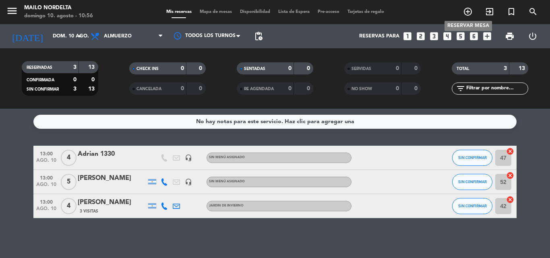
click at [467, 14] on icon "add_circle_outline" at bounding box center [468, 12] width 10 height 10
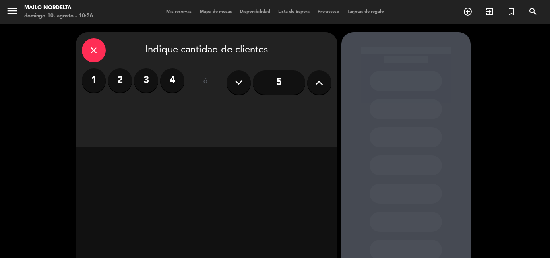
click at [275, 83] on input "5" at bounding box center [279, 82] width 52 height 24
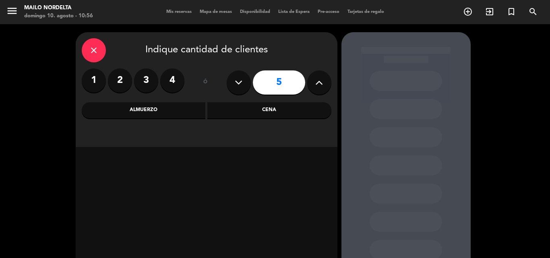
click at [167, 112] on div "Almuerzo" at bounding box center [144, 110] width 124 height 16
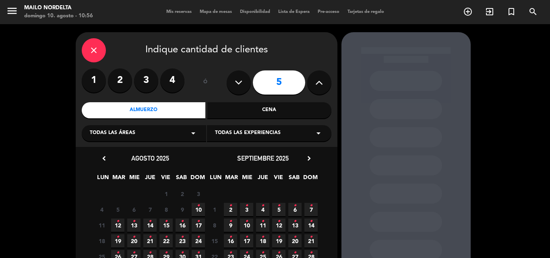
click at [195, 212] on span "10 •" at bounding box center [198, 209] width 13 height 13
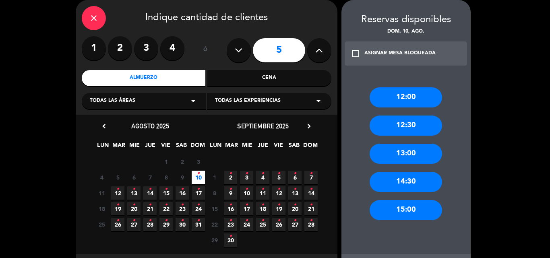
click at [380, 155] on div "13:00" at bounding box center [406, 154] width 72 height 20
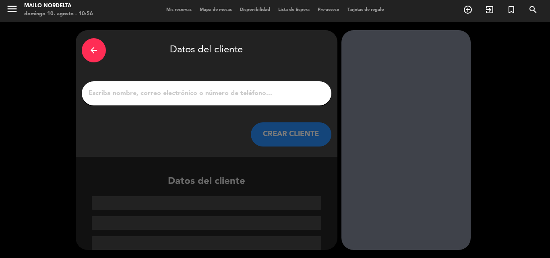
scroll to position [2, 0]
click at [199, 87] on div at bounding box center [207, 93] width 250 height 24
click at [202, 94] on input "1" at bounding box center [207, 93] width 238 height 11
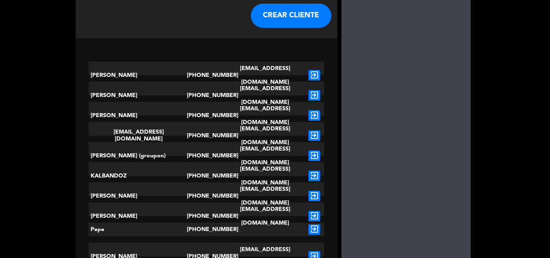
scroll to position [188, 0]
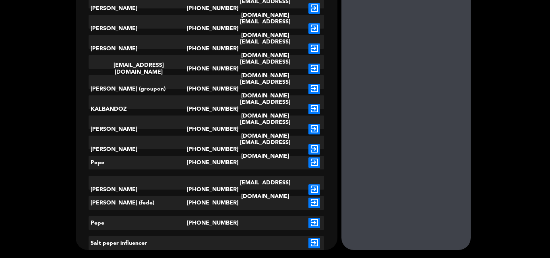
type input "pepe"
click at [315, 222] on icon "exit_to_app" at bounding box center [315, 223] width 12 height 10
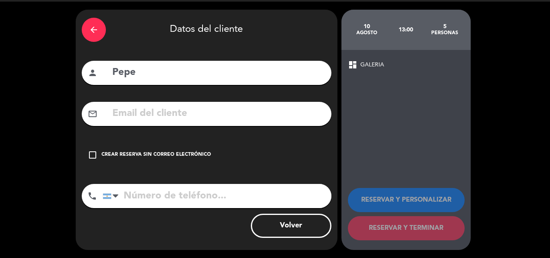
type input "[PHONE_NUMBER]"
click at [200, 156] on div "Crear reserva sin correo electrónico" at bounding box center [156, 155] width 110 height 8
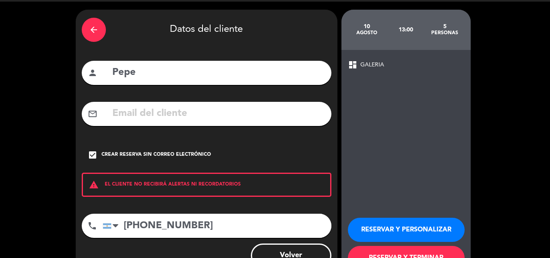
scroll to position [52, 0]
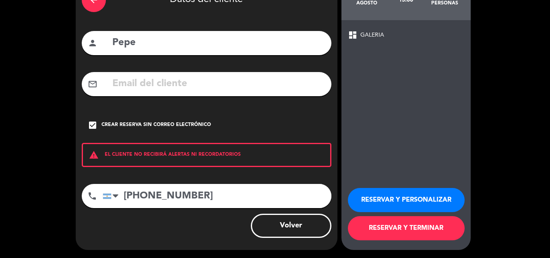
click at [373, 227] on button "RESERVAR Y TERMINAR" at bounding box center [406, 228] width 117 height 24
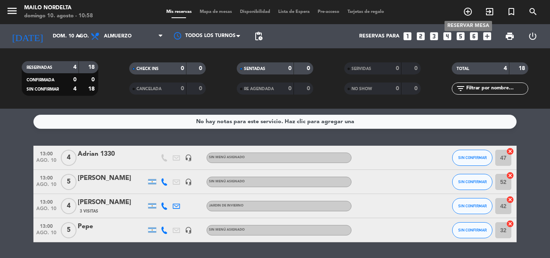
click at [470, 12] on icon "add_circle_outline" at bounding box center [468, 12] width 10 height 10
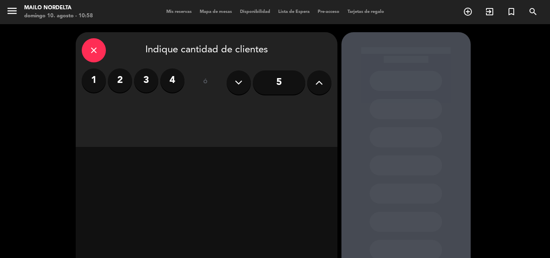
click at [314, 80] on button at bounding box center [319, 82] width 24 height 24
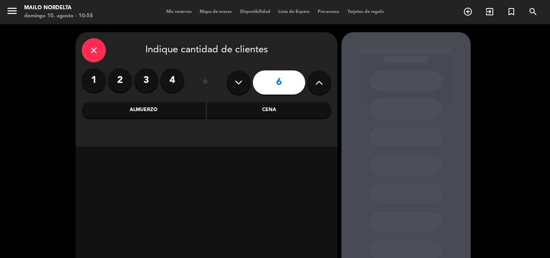
click at [314, 80] on button at bounding box center [319, 82] width 24 height 24
type input "7"
click at [176, 111] on div "Almuerzo" at bounding box center [144, 110] width 124 height 16
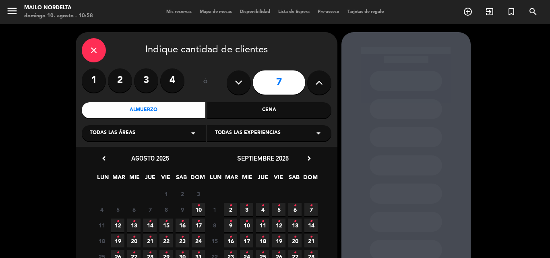
click at [200, 209] on span "10 •" at bounding box center [198, 209] width 13 height 13
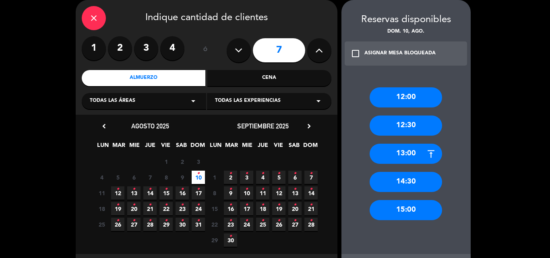
click at [394, 124] on div "12:30" at bounding box center [406, 126] width 72 height 20
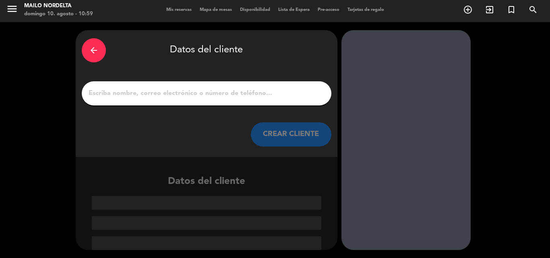
click at [202, 88] on input "1" at bounding box center [207, 93] width 238 height 11
paste input "[PHONE_NUMBER]"
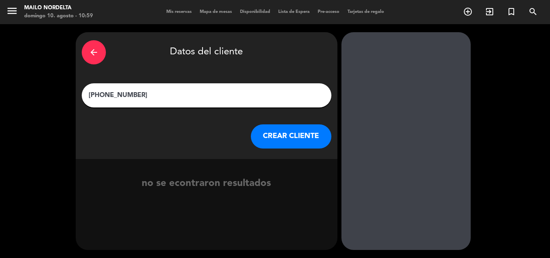
drag, startPoint x: 212, startPoint y: 108, endPoint x: 173, endPoint y: 102, distance: 39.5
click at [173, 102] on div "arrow_back Datos del cliente [PHONE_NUMBER] CREAR CLIENTE" at bounding box center [207, 95] width 262 height 127
click at [201, 95] on input "[PHONE_NUMBER]" at bounding box center [207, 95] width 238 height 11
type input "+"
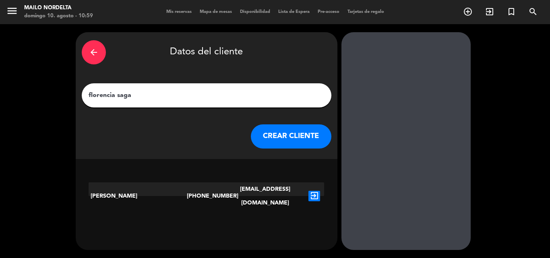
type input "florencia saga"
click at [176, 188] on div "[PERSON_NAME]" at bounding box center [138, 195] width 98 height 27
click at [316, 191] on icon "exit_to_app" at bounding box center [315, 196] width 12 height 10
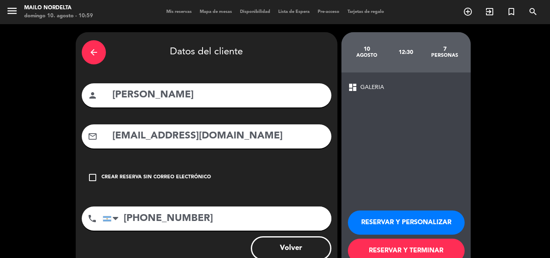
click at [406, 249] on button "RESERVAR Y TERMINAR" at bounding box center [406, 251] width 117 height 24
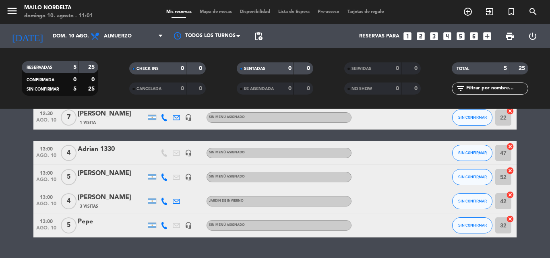
scroll to position [60, 0]
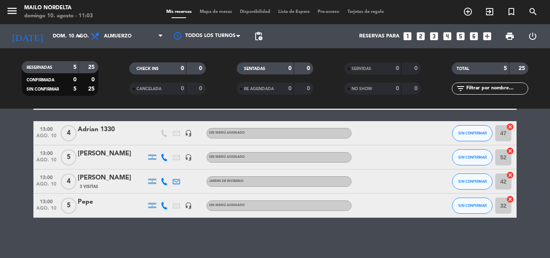
click at [528, 180] on bookings-row "12:30 [DATE] 7 [PERSON_NAME] 1 Visita headset_mic Sin menú asignado SIN CONFIRM…" at bounding box center [275, 152] width 550 height 132
